Goal: Transaction & Acquisition: Purchase product/service

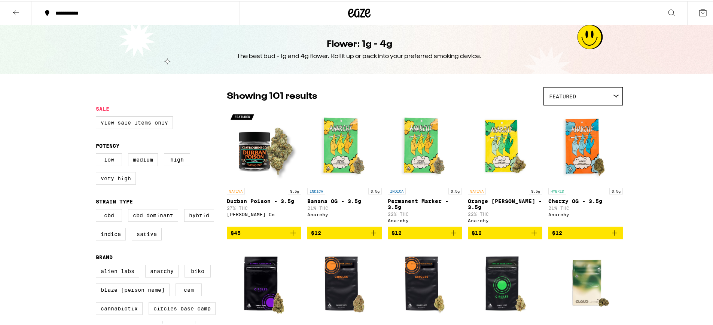
click at [16, 11] on icon at bounding box center [16, 11] width 6 height 5
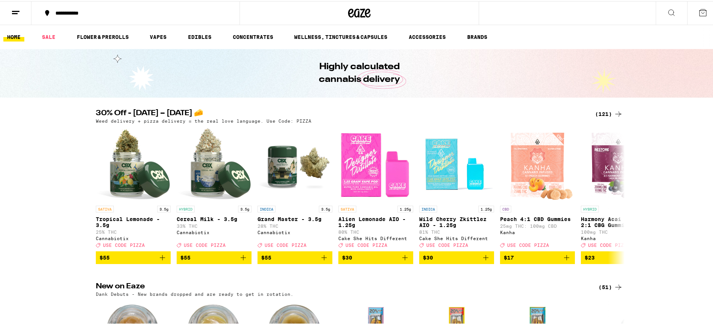
click at [605, 114] on div "(121)" at bounding box center [609, 113] width 28 height 9
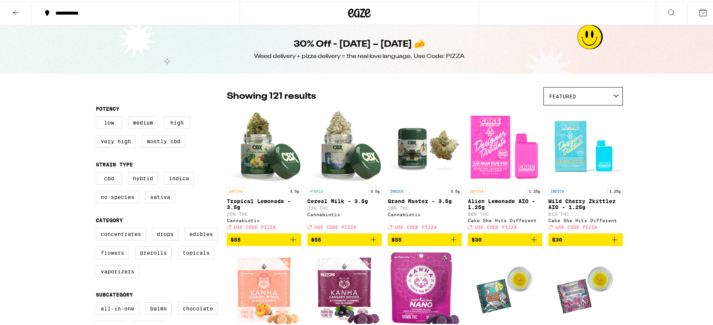
click at [108, 256] on label "Flowers" at bounding box center [112, 251] width 33 height 13
click at [98, 228] on input "Flowers" at bounding box center [97, 228] width 0 height 0
checkbox input "true"
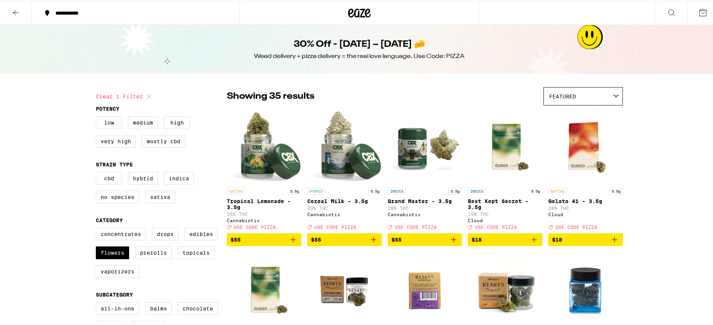
click at [13, 7] on icon at bounding box center [15, 11] width 9 height 9
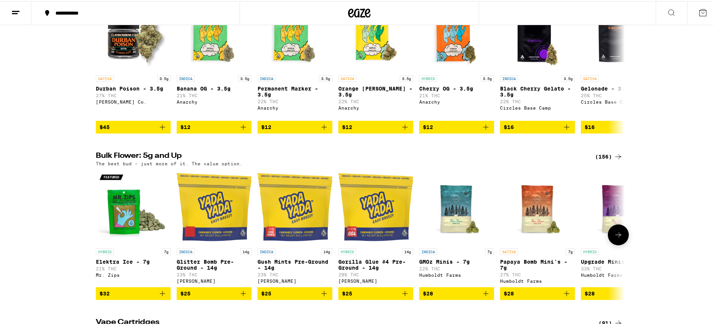
scroll to position [672, 0]
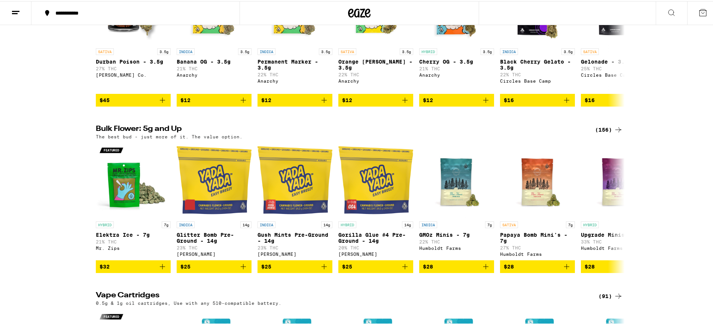
click at [603, 133] on div "(156)" at bounding box center [609, 128] width 28 height 9
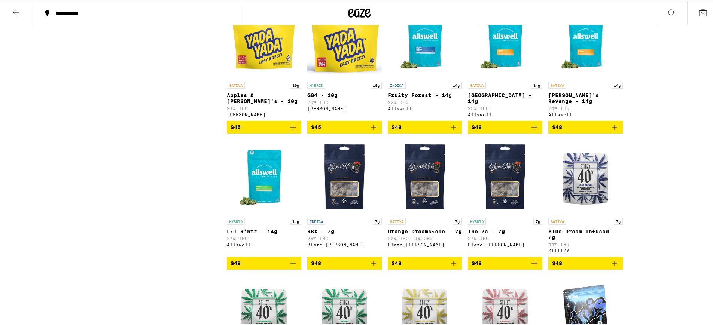
scroll to position [1340, 0]
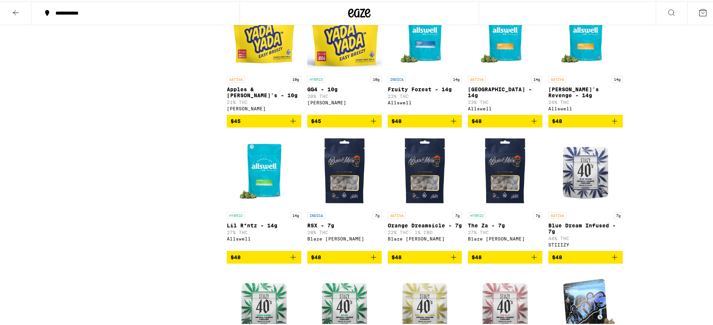
click at [452, 123] on icon "Add to bag" at bounding box center [453, 120] width 5 height 5
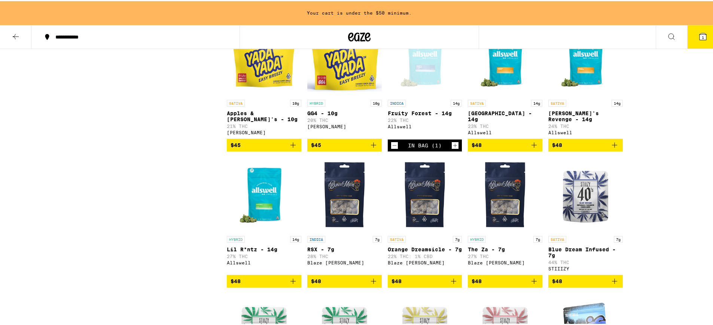
scroll to position [1364, 0]
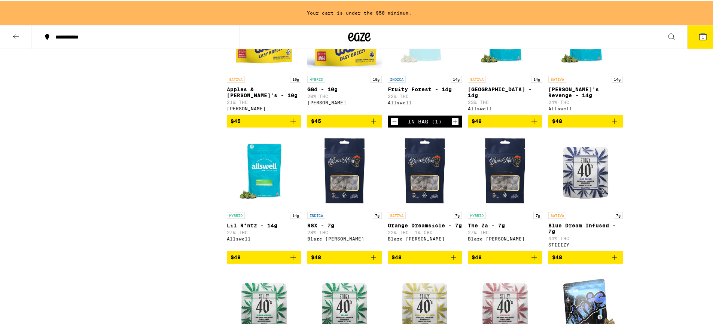
click at [296, 263] on button "$48" at bounding box center [264, 256] width 74 height 13
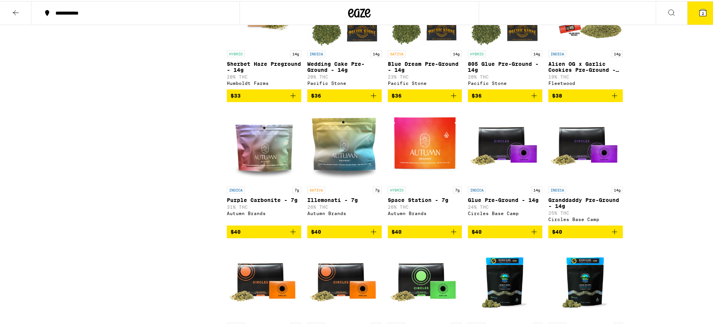
scroll to position [0, 0]
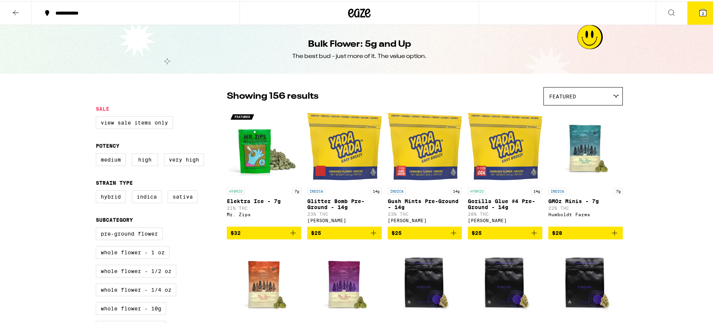
click at [18, 11] on icon at bounding box center [16, 11] width 6 height 5
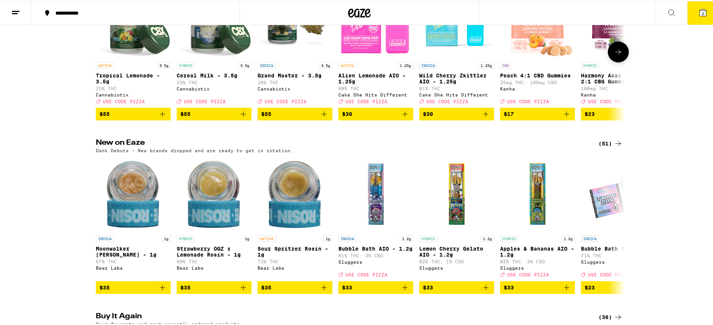
scroll to position [30, 0]
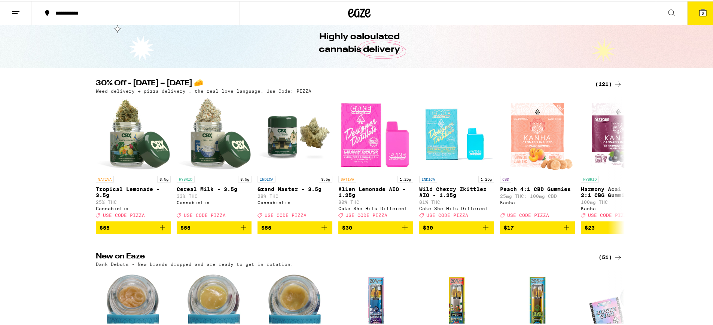
click at [602, 80] on div "(121)" at bounding box center [609, 83] width 28 height 9
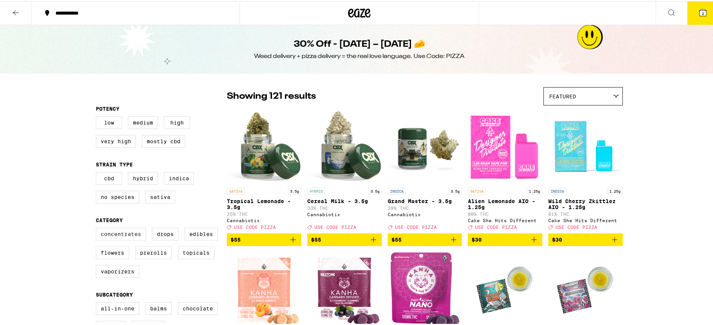
click at [127, 239] on label "Concentrates" at bounding box center [121, 233] width 50 height 13
click at [98, 228] on input "Concentrates" at bounding box center [97, 228] width 0 height 0
checkbox input "true"
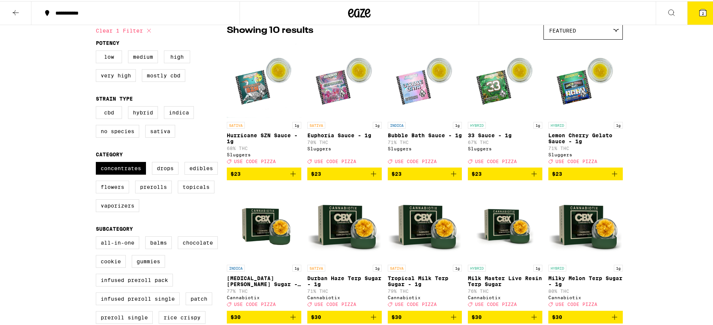
scroll to position [57, 0]
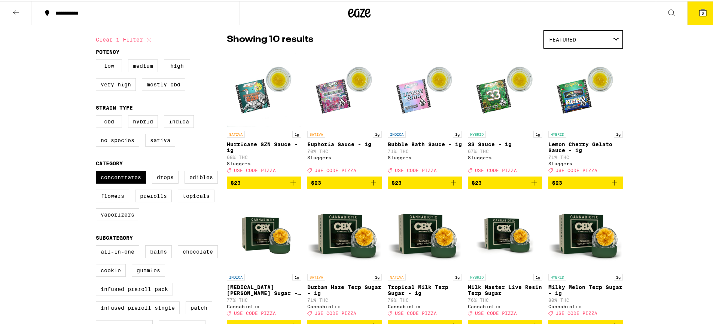
click at [451, 186] on icon "Add to bag" at bounding box center [453, 181] width 9 height 9
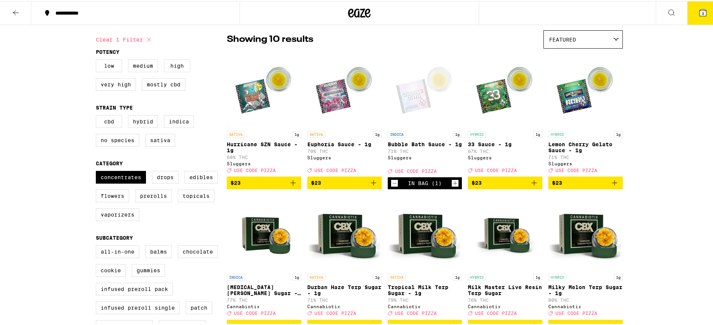
click at [394, 187] on icon "Decrement" at bounding box center [394, 182] width 7 height 9
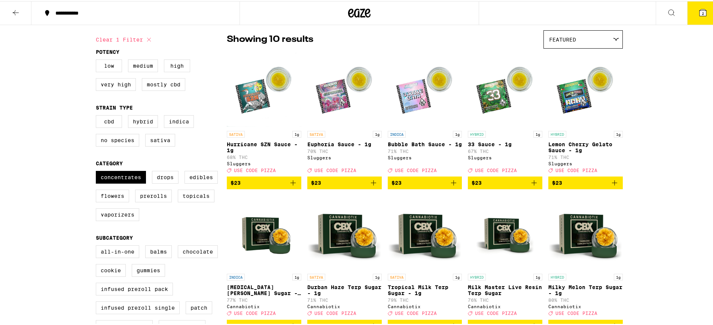
click at [612, 186] on icon "Add to bag" at bounding box center [614, 181] width 9 height 9
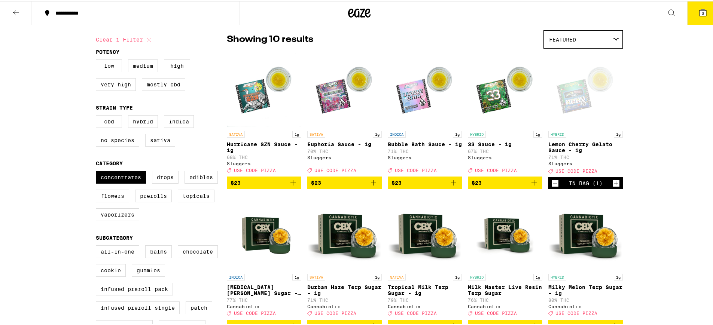
click at [699, 9] on icon at bounding box center [702, 11] width 7 height 7
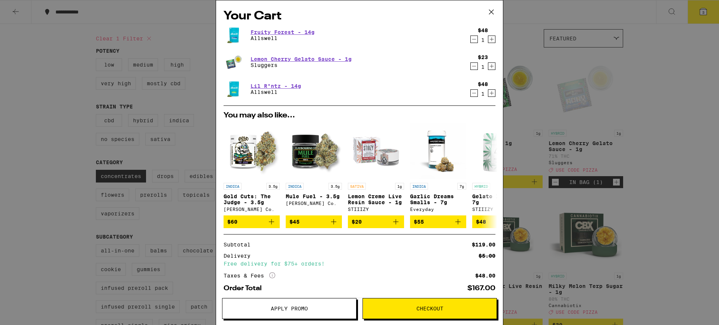
click at [283, 309] on span "Apply Promo" at bounding box center [289, 308] width 37 height 5
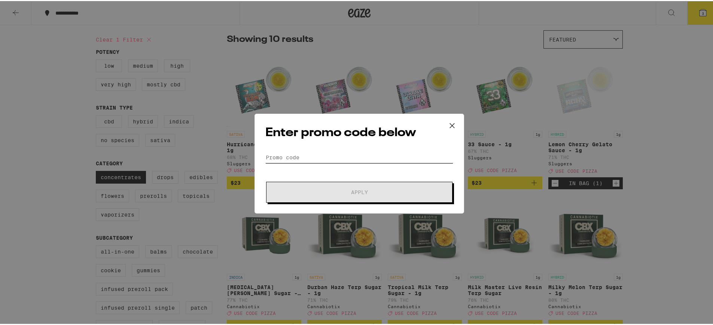
click at [292, 154] on input "Promo Code" at bounding box center [359, 156] width 188 height 11
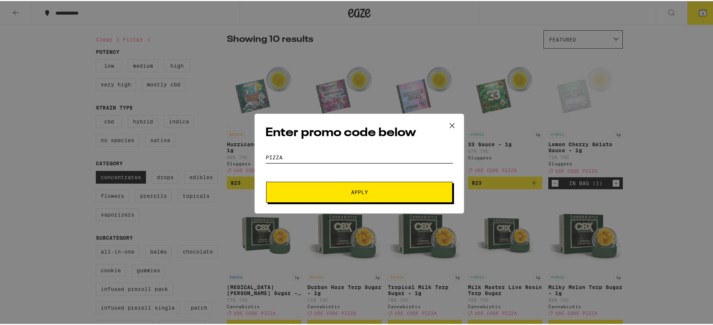
type input "pizza"
click at [366, 192] on span "Apply" at bounding box center [359, 191] width 135 height 5
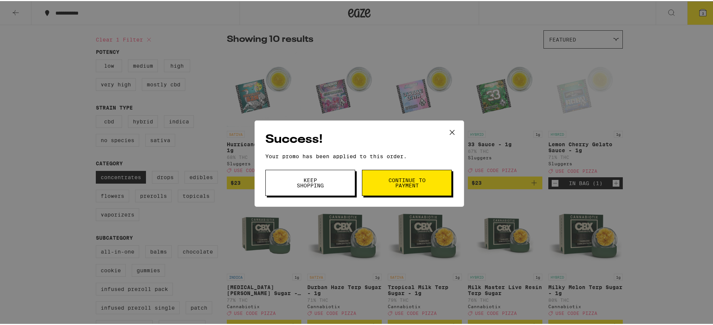
click at [411, 184] on span "Continue to payment" at bounding box center [407, 182] width 38 height 10
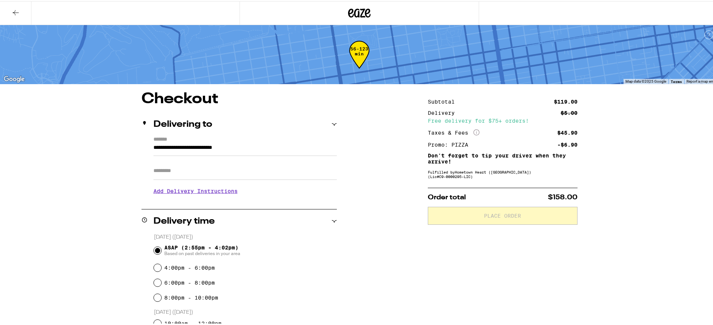
scroll to position [123, 0]
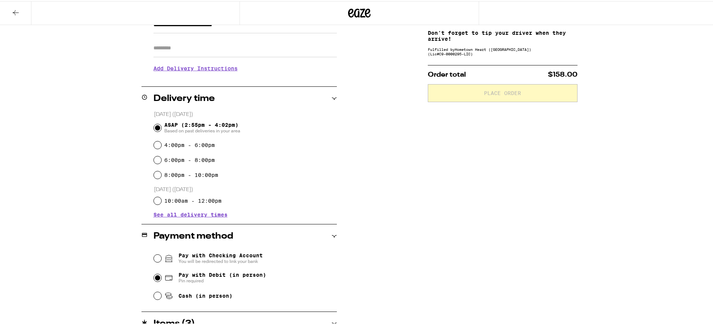
click at [155, 277] on input "Pay with Debit (in person) Pin required" at bounding box center [157, 276] width 7 height 7
radio input "true"
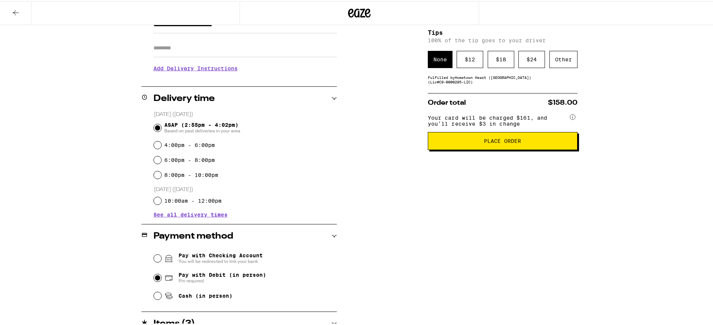
click at [517, 141] on span "Place Order" at bounding box center [502, 139] width 37 height 5
